Goal: Task Accomplishment & Management: Use online tool/utility

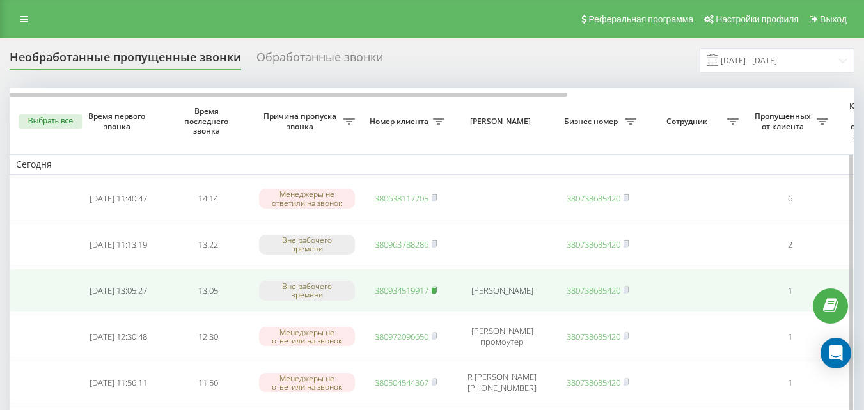
click at [435, 292] on rect at bounding box center [434, 291] width 4 height 6
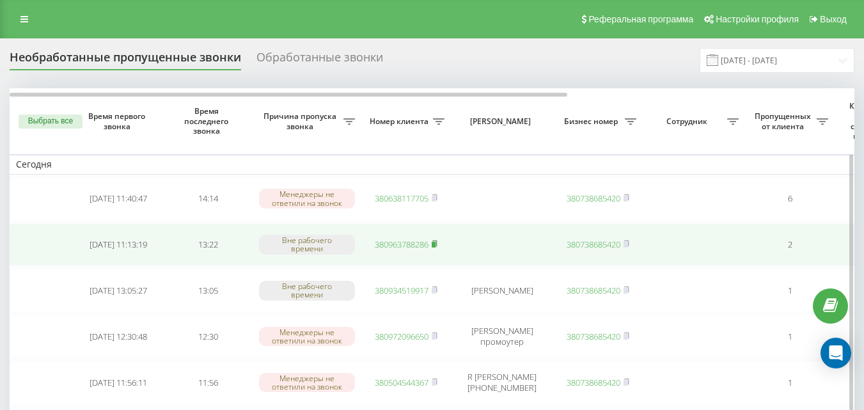
click at [436, 245] on rect at bounding box center [434, 245] width 4 height 6
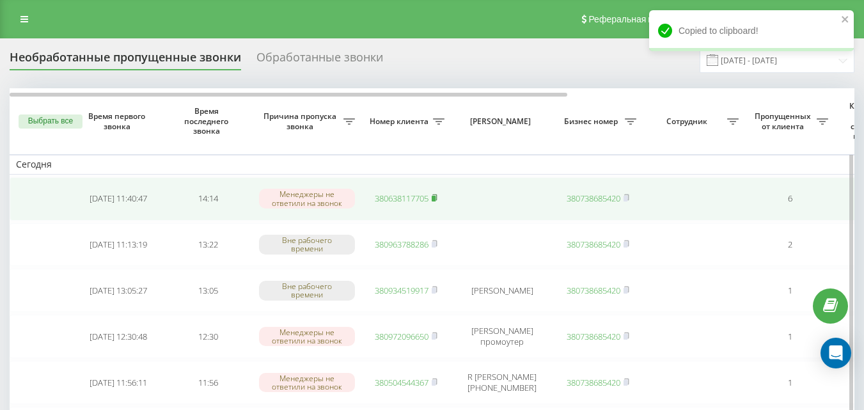
click at [436, 198] on rect at bounding box center [434, 199] width 4 height 6
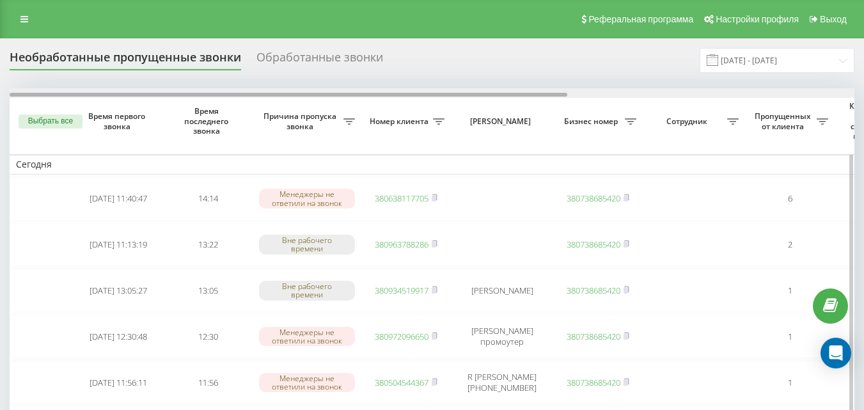
drag, startPoint x: 487, startPoint y: 96, endPoint x: 430, endPoint y: 111, distance: 58.8
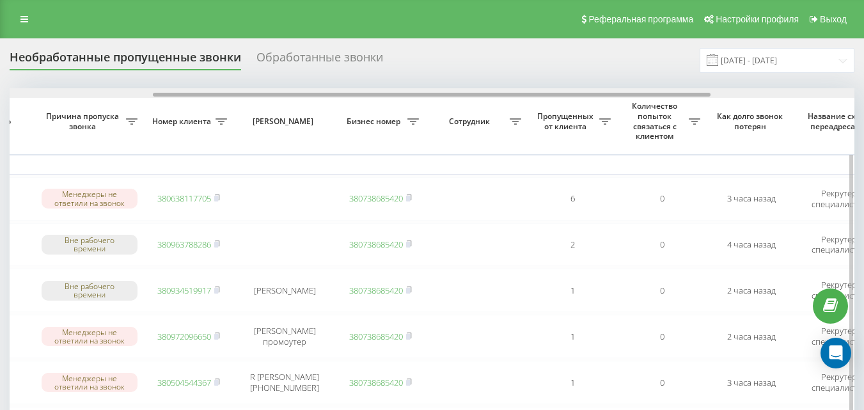
scroll to position [0, 227]
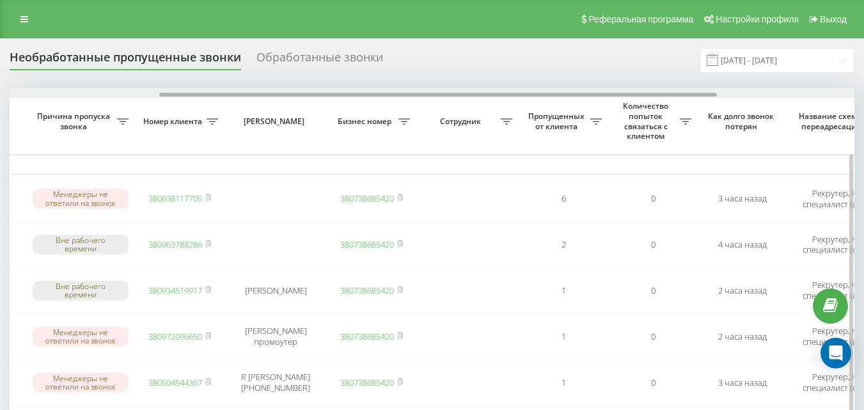
drag, startPoint x: 529, startPoint y: 95, endPoint x: 679, endPoint y: 97, distance: 149.7
click at [679, 97] on div at bounding box center [432, 93] width 845 height 10
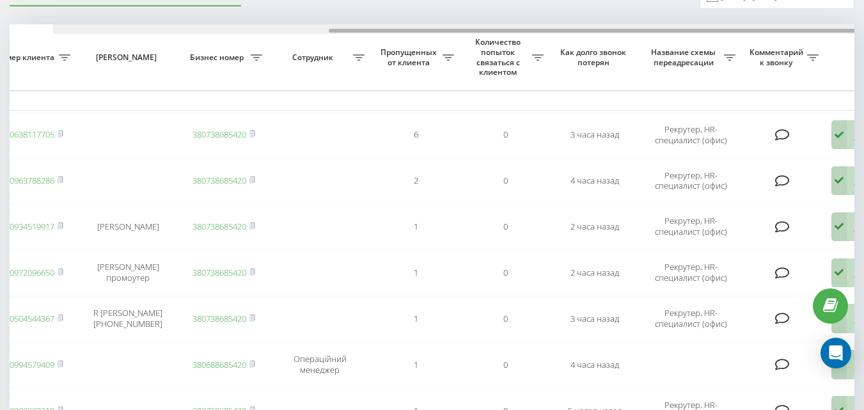
scroll to position [0, 434]
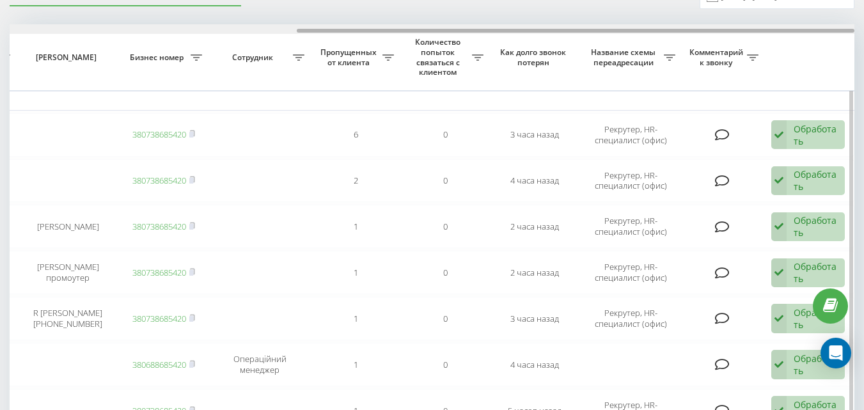
drag, startPoint x: 477, startPoint y: 31, endPoint x: 704, endPoint y: 58, distance: 228.1
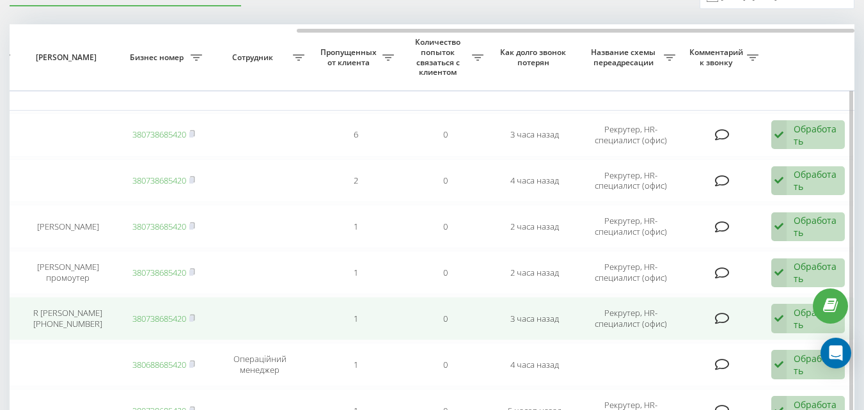
click at [781, 320] on icon at bounding box center [779, 318] width 15 height 29
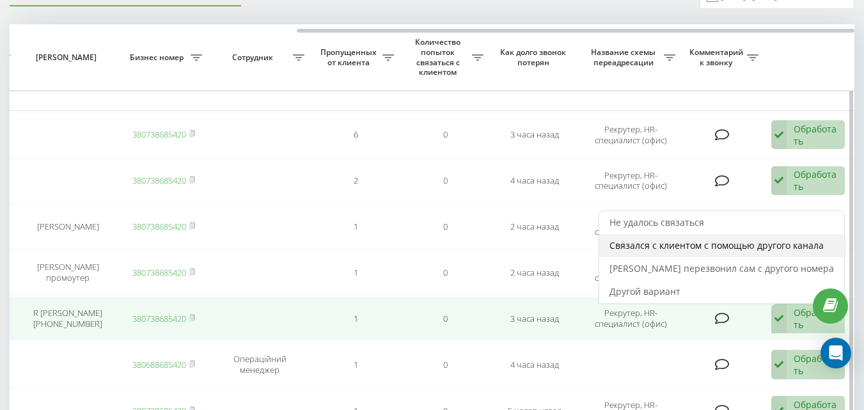
click at [689, 248] on span "Связался с клиентом с помощью другого канала" at bounding box center [717, 245] width 214 height 12
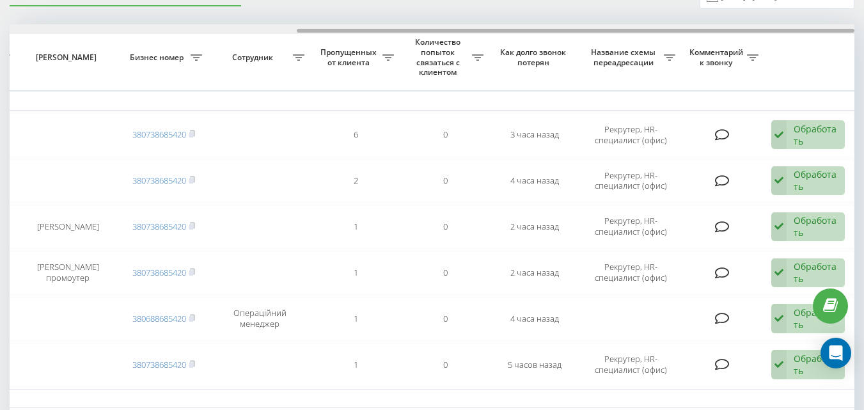
drag, startPoint x: 521, startPoint y: 31, endPoint x: 873, endPoint y: 34, distance: 351.9
click at [864, 34] on html "[DOMAIN_NAME] Проекты [DOMAIN_NAME] Центр обращений Журнал звонков Журнал сообщ…" at bounding box center [432, 141] width 864 height 410
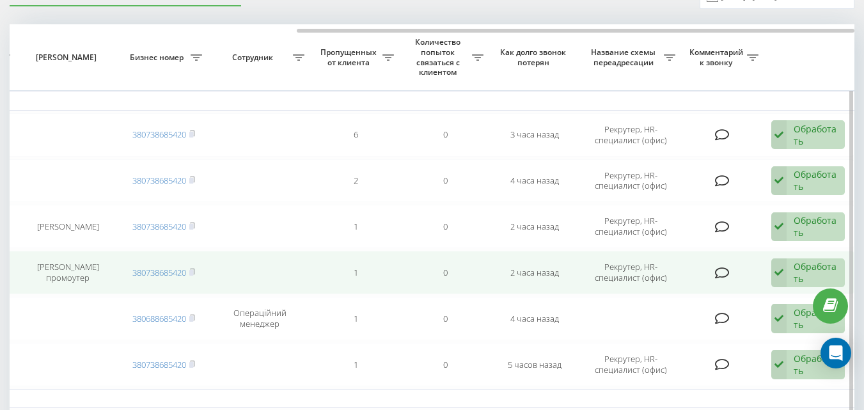
click at [779, 274] on icon at bounding box center [779, 272] width 15 height 29
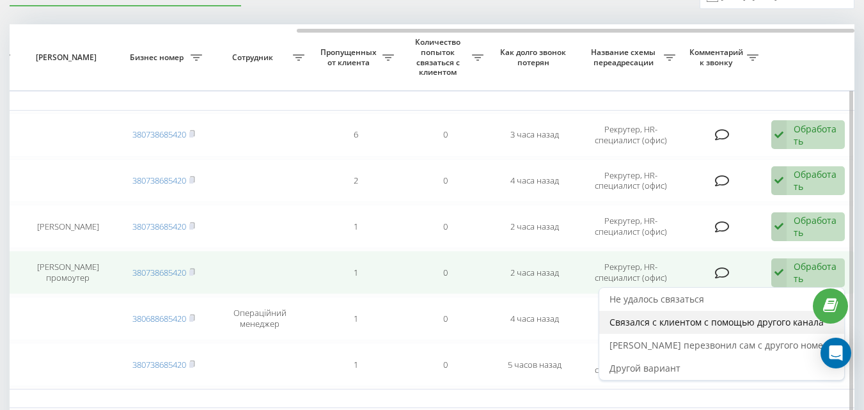
click at [714, 329] on div "Связался с клиентом с помощью другого канала" at bounding box center [722, 322] width 245 height 23
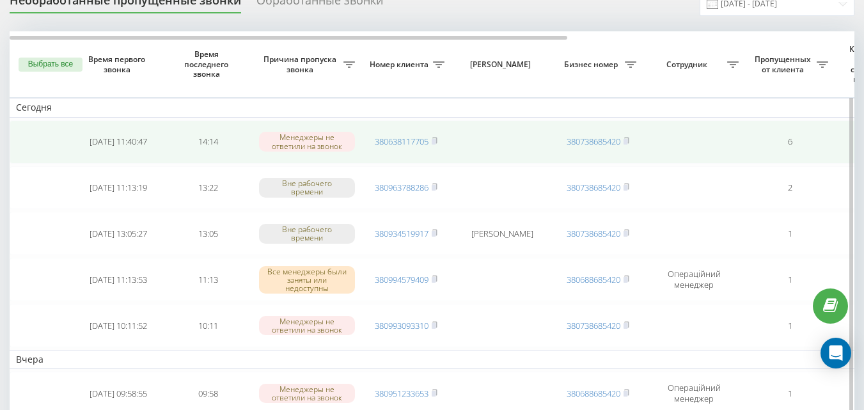
scroll to position [128, 0]
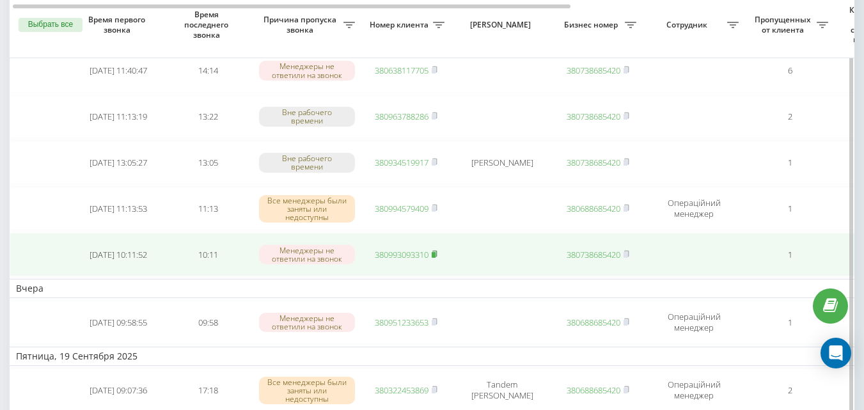
click at [437, 255] on icon at bounding box center [435, 254] width 4 height 6
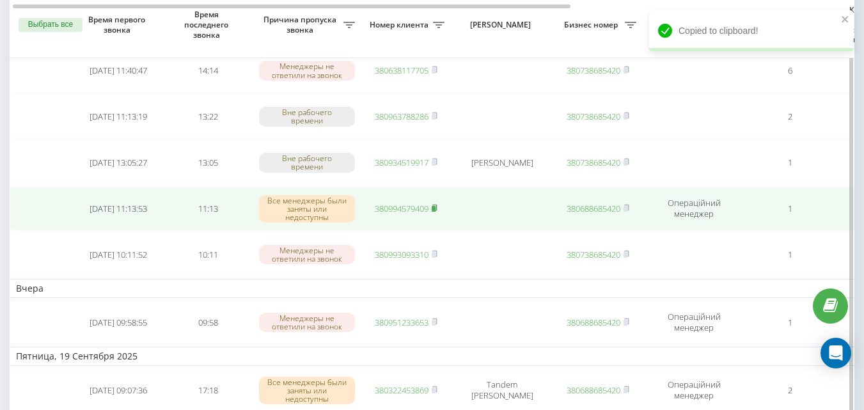
click at [436, 206] on rect at bounding box center [434, 209] width 4 height 6
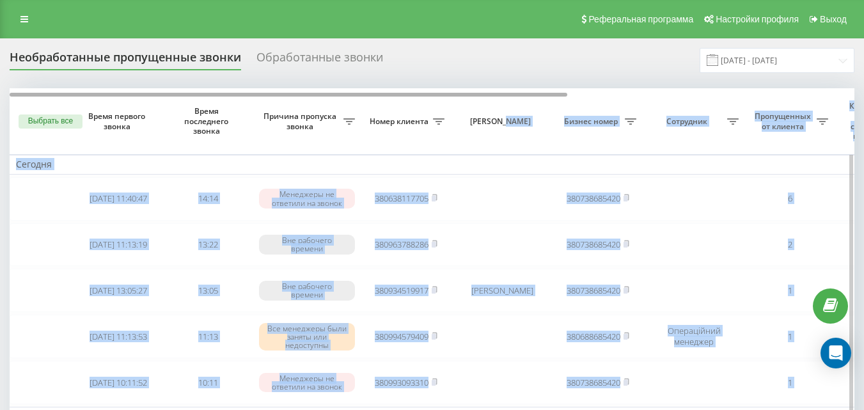
drag, startPoint x: 515, startPoint y: 92, endPoint x: 560, endPoint y: 94, distance: 44.8
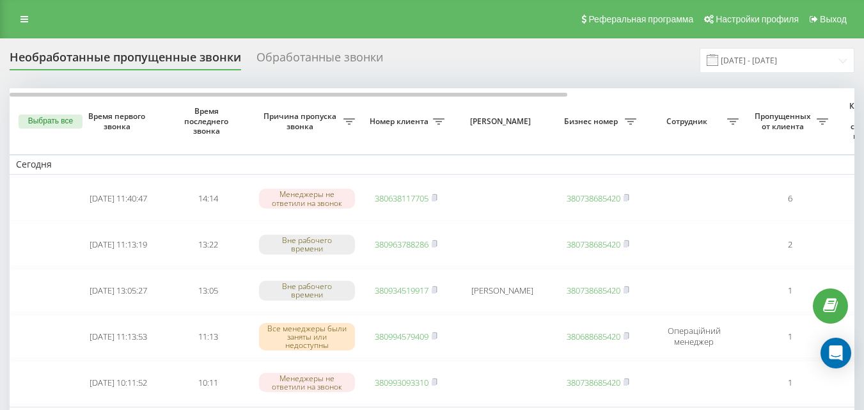
click at [555, 55] on div "Необработанные пропущенные звонки Обработанные звонки [DATE] - [DATE]" at bounding box center [432, 60] width 845 height 25
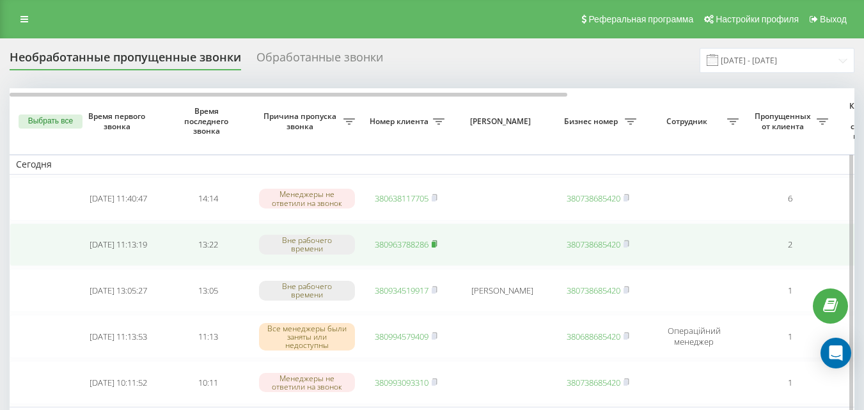
click at [436, 244] on rect at bounding box center [434, 245] width 4 height 6
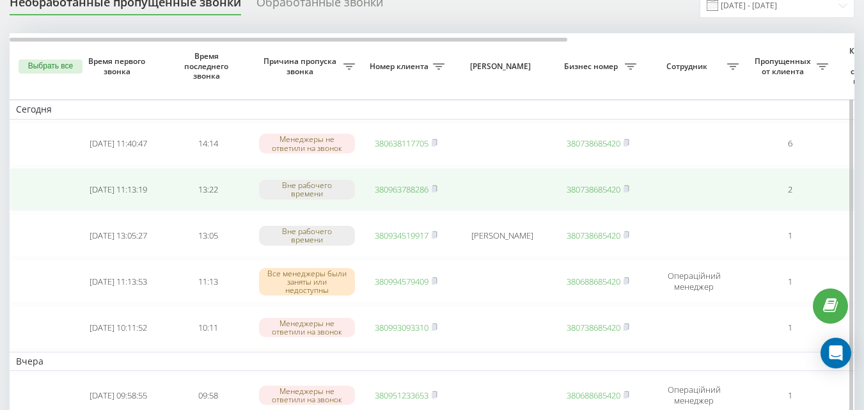
scroll to position [64, 0]
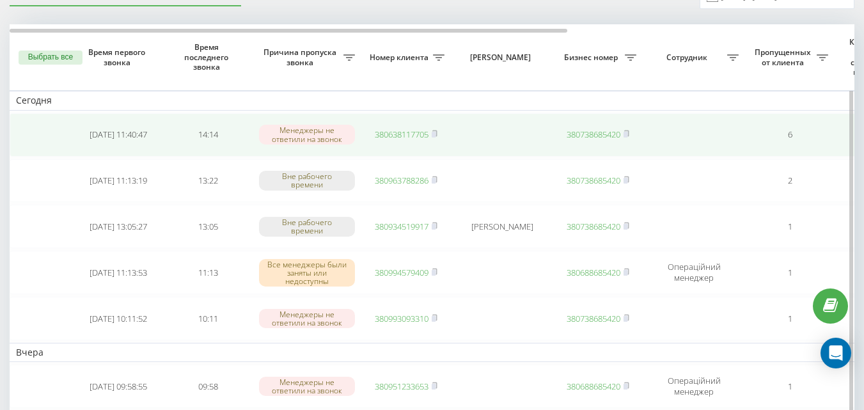
click at [408, 136] on link "380638117705" at bounding box center [402, 135] width 54 height 12
